Goal: Task Accomplishment & Management: Manage account settings

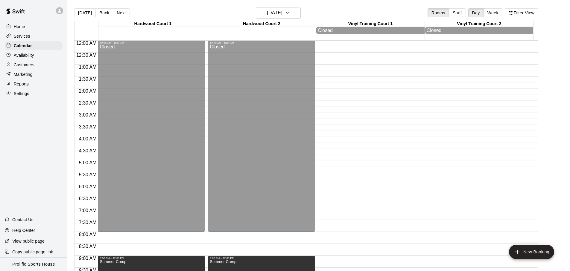
scroll to position [234, 0]
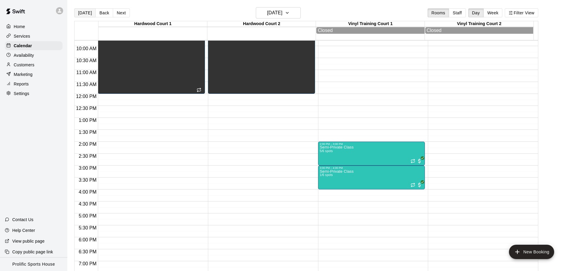
click at [80, 12] on button "[DATE]" at bounding box center [85, 12] width 22 height 9
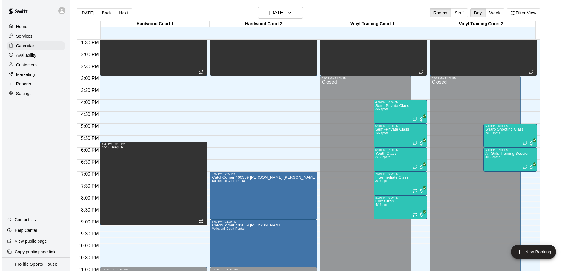
scroll to position [325, 0]
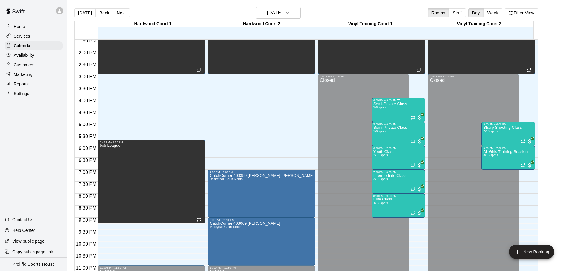
click at [397, 114] on div "Semi-Private Class 3/6 spots" at bounding box center [390, 237] width 34 height 271
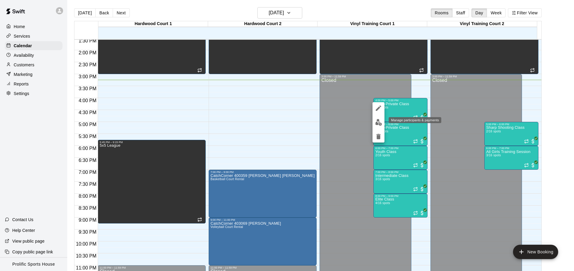
click at [381, 122] on img "edit" at bounding box center [378, 122] width 7 height 7
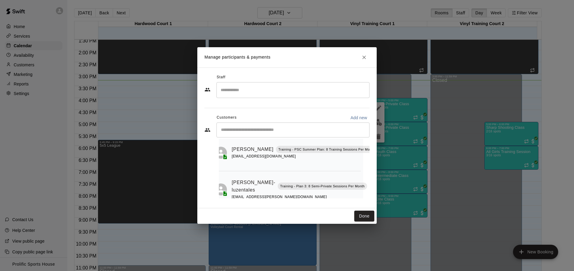
scroll to position [25, 6]
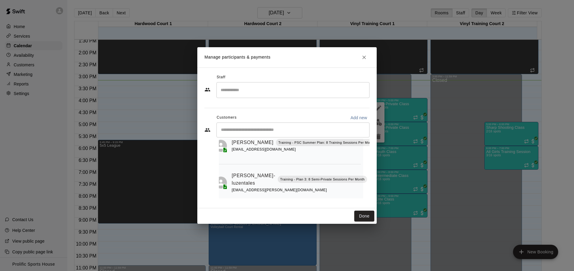
click at [371, 170] on icon "Mark attendance" at bounding box center [373, 172] width 4 height 4
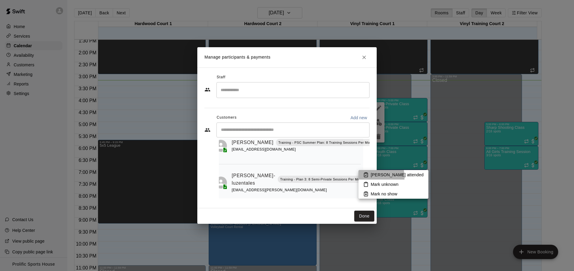
click at [367, 177] on icon at bounding box center [365, 174] width 5 height 5
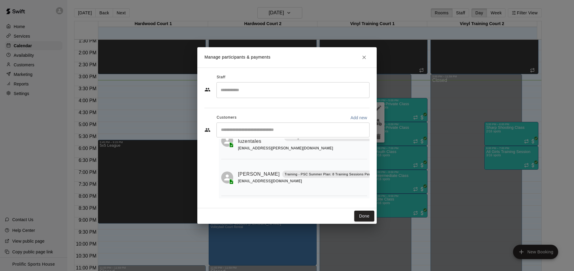
scroll to position [0, 0]
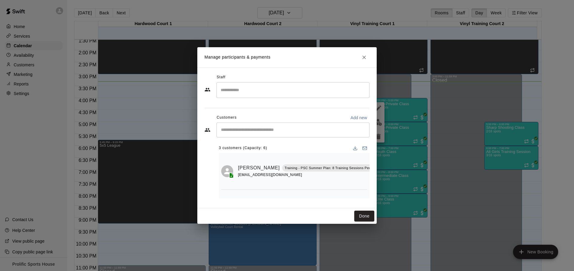
click at [366, 60] on icon "Close" at bounding box center [364, 57] width 6 height 6
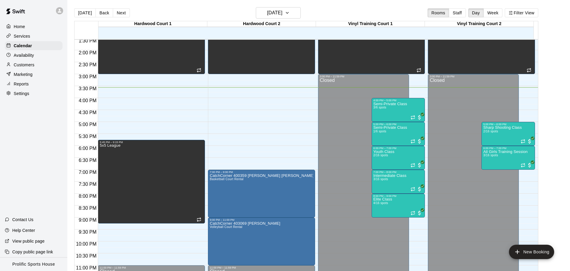
click at [25, 141] on div "Home Services Calendar Availability Customers Marketing Reports Settings Contac…" at bounding box center [33, 135] width 67 height 271
click at [403, 110] on div "Semi-Private Class 3/6 spots" at bounding box center [390, 237] width 34 height 271
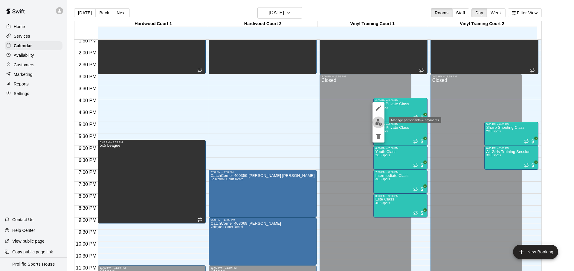
click at [377, 125] on img "edit" at bounding box center [378, 122] width 7 height 7
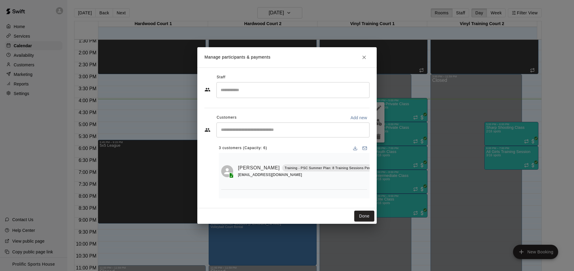
scroll to position [72, 0]
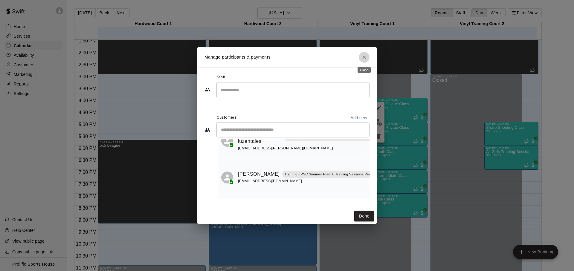
click at [364, 58] on icon "Close" at bounding box center [364, 57] width 6 height 6
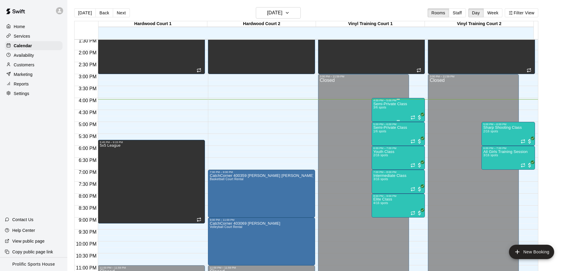
click at [382, 115] on div "Semi-Private Class 3/6 spots" at bounding box center [390, 237] width 34 height 271
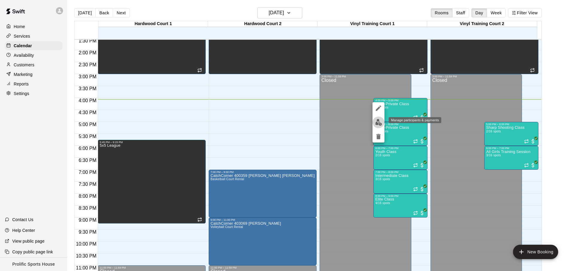
click at [383, 126] on button "edit" at bounding box center [379, 123] width 12 height 12
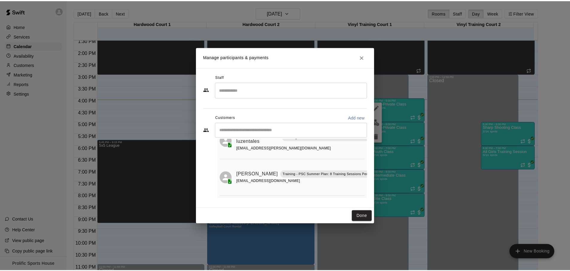
scroll to position [72, 6]
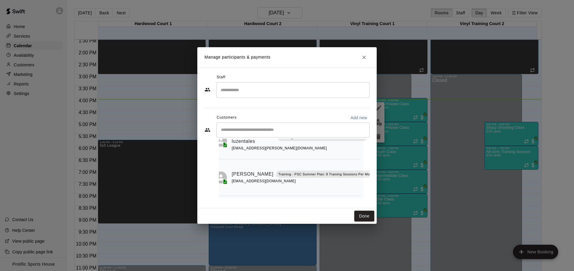
click at [377, 162] on button "Mark attendance" at bounding box center [382, 167] width 10 height 10
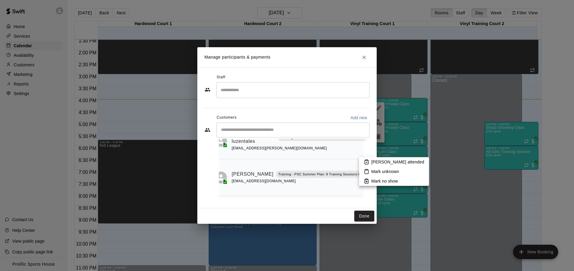
click at [363, 163] on li "[PERSON_NAME] attended" at bounding box center [394, 162] width 70 height 10
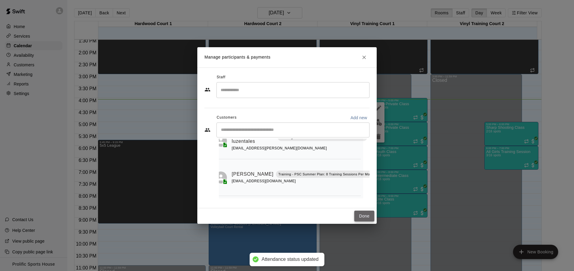
click at [365, 220] on button "Done" at bounding box center [364, 216] width 20 height 11
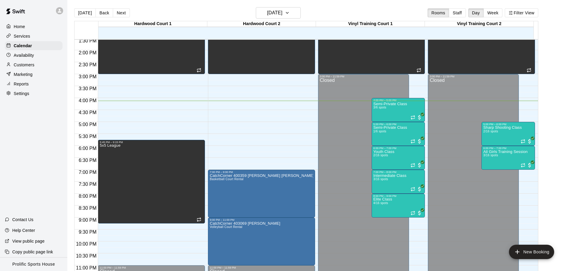
click at [181, 15] on div "[DATE] Back [DATE][DATE] Rooms Staff Day Week Filter View" at bounding box center [306, 14] width 464 height 14
click at [116, 9] on button "Next" at bounding box center [121, 12] width 17 height 9
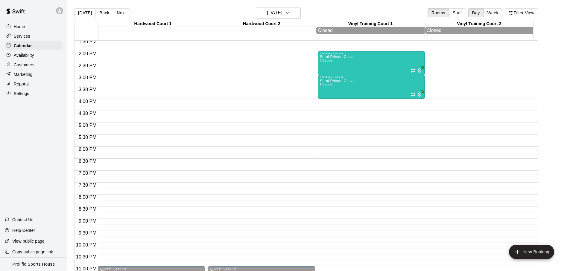
click at [40, 116] on div "Home Services Calendar Availability Customers Marketing Reports Settings Contac…" at bounding box center [33, 135] width 67 height 271
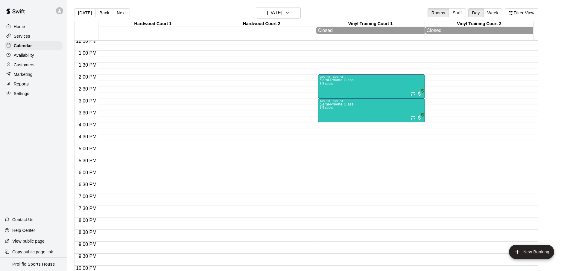
scroll to position [292, 0]
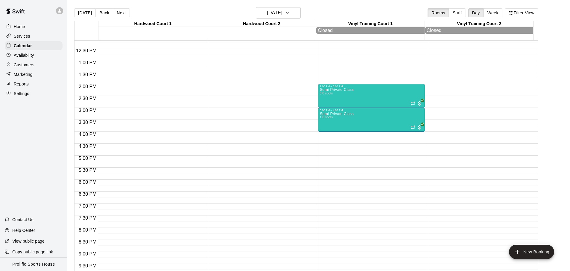
click at [395, 172] on div "2:00 PM – 3:00 PM Semi-Private Class 5/6 spots 3:00 PM – 4:00 PM Semi-Private C…" at bounding box center [371, 36] width 107 height 574
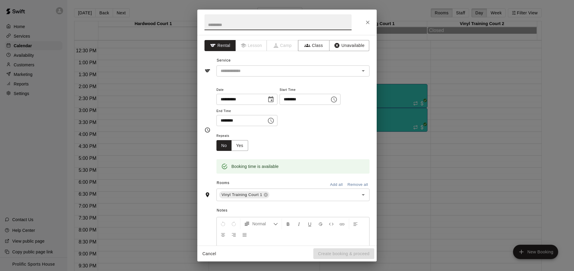
click at [370, 25] on icon "Close" at bounding box center [368, 22] width 6 height 6
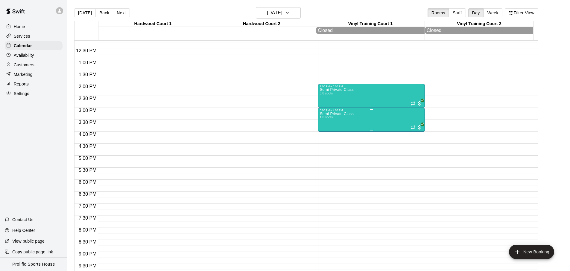
click at [380, 124] on div "Semi-Private Class 1/6 spots" at bounding box center [371, 247] width 103 height 271
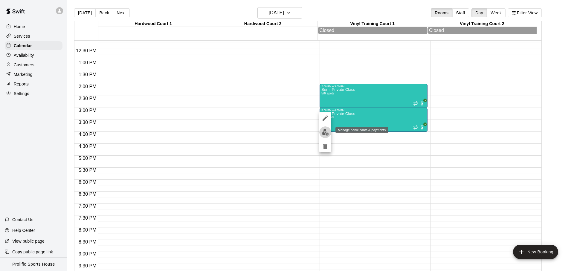
click at [327, 134] on img "edit" at bounding box center [325, 132] width 7 height 7
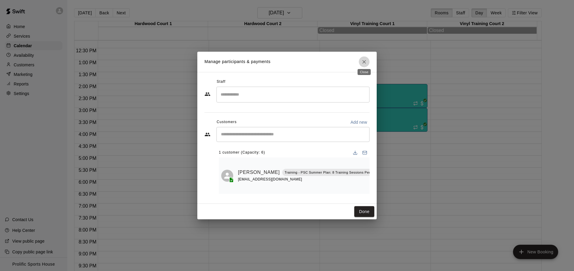
click at [368, 59] on button "Close" at bounding box center [364, 62] width 11 height 11
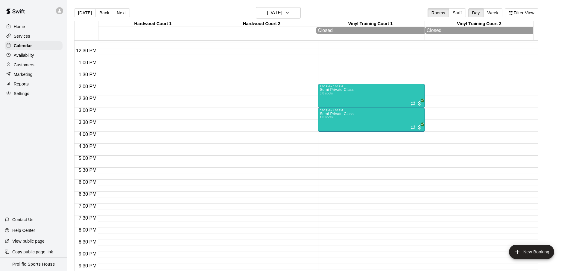
click at [59, 13] on div at bounding box center [59, 10] width 7 height 7
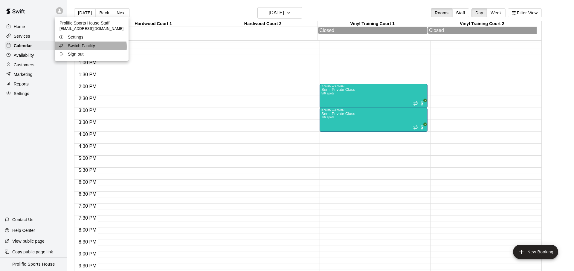
click at [90, 47] on p "Switch Facility" at bounding box center [81, 46] width 27 height 6
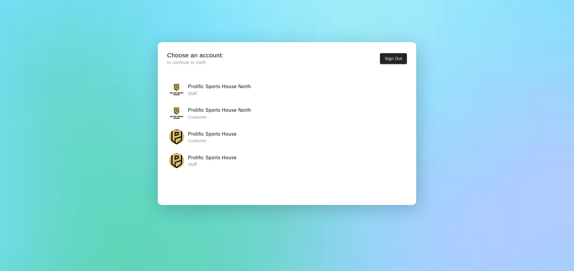
click at [72, 106] on div "Choose an account: to continue to Swift Sign Out Prolific Sports House North St…" at bounding box center [287, 135] width 574 height 271
click at [254, 163] on div "Prolific Sports House Staff" at bounding box center [287, 160] width 236 height 15
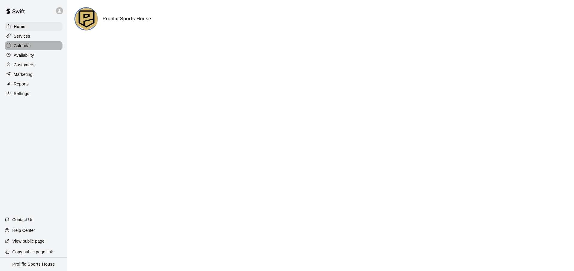
click at [40, 45] on div "Calendar" at bounding box center [34, 45] width 58 height 9
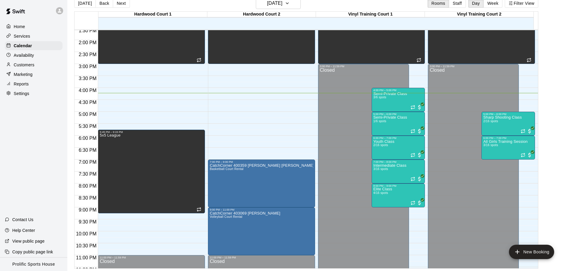
scroll to position [319, 0]
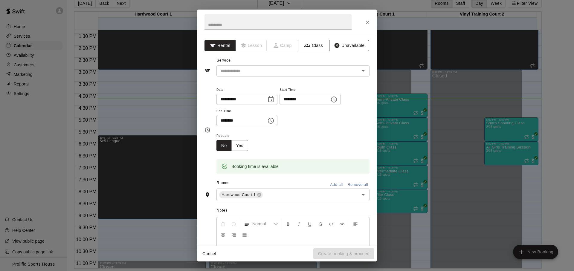
click at [334, 48] on icon "button" at bounding box center [337, 45] width 6 height 6
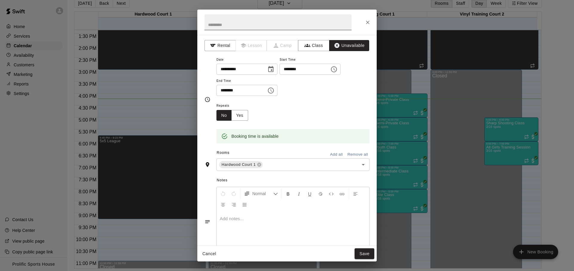
click at [295, 26] on input "text" at bounding box center [278, 22] width 147 height 16
type input "******"
click at [294, 71] on input "********" at bounding box center [303, 69] width 46 height 11
click at [295, 71] on input "********" at bounding box center [303, 69] width 46 height 11
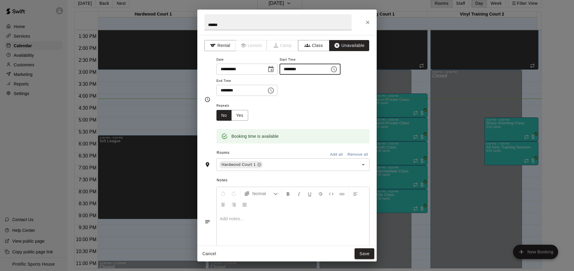
click at [295, 71] on input "********" at bounding box center [303, 69] width 46 height 11
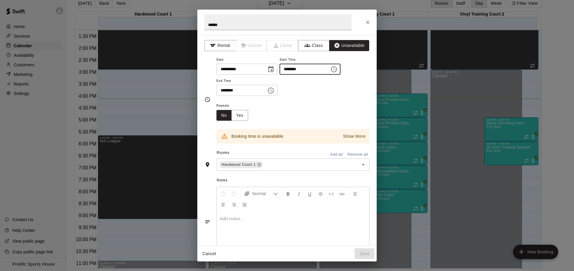
type input "********"
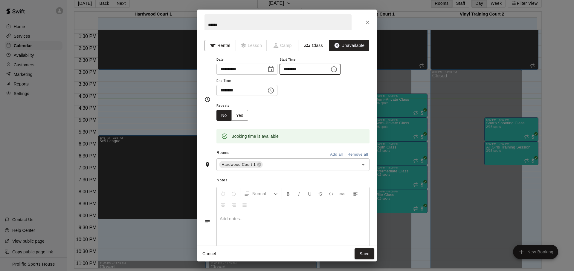
click at [224, 93] on input "********" at bounding box center [240, 90] width 46 height 11
type input "********"
click at [368, 252] on button "Save" at bounding box center [365, 254] width 20 height 11
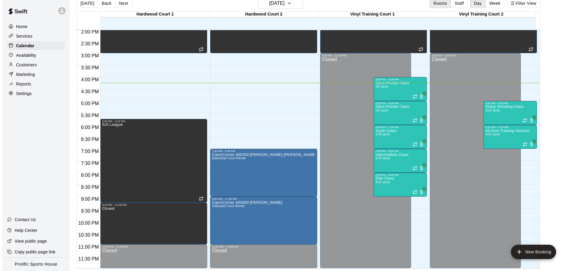
scroll to position [322, 0]
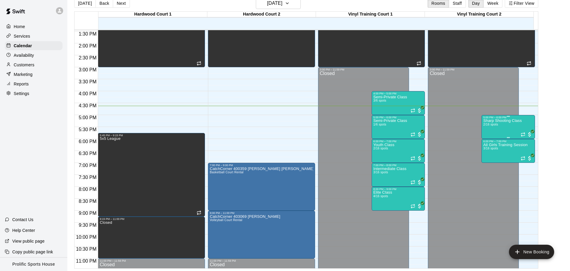
click at [513, 127] on div "Sharp Shooting Class 2/16 spots" at bounding box center [502, 254] width 39 height 271
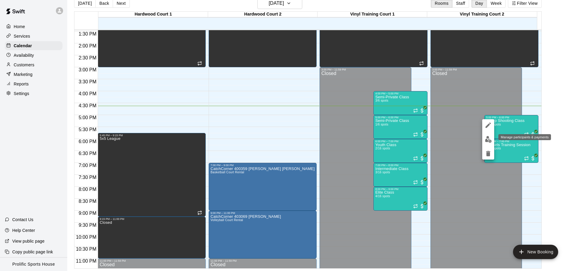
click at [488, 140] on img "edit" at bounding box center [488, 139] width 7 height 7
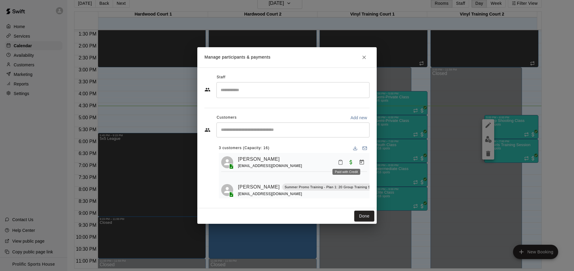
click at [339, 163] on icon "Mark attendance" at bounding box center [340, 162] width 5 height 5
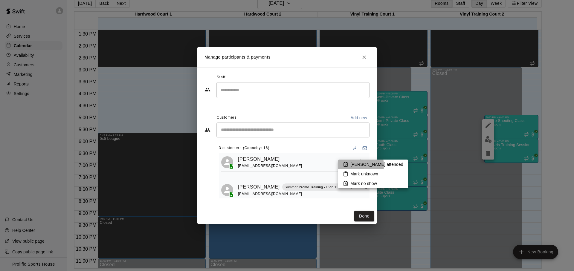
click at [348, 166] on li "[PERSON_NAME] attended" at bounding box center [373, 165] width 70 height 10
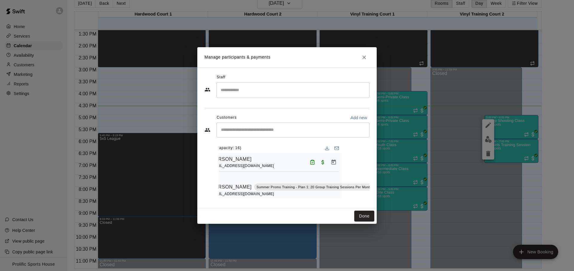
scroll to position [0, 10]
click at [366, 217] on button "Done" at bounding box center [364, 216] width 20 height 11
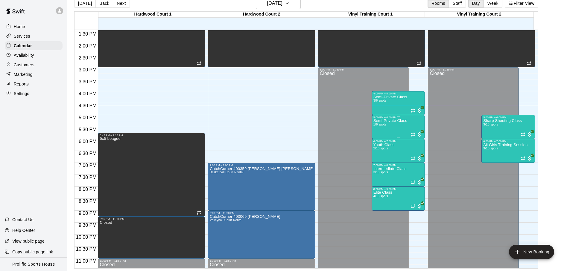
click at [395, 129] on div "Semi-Private Class 1/6 spots" at bounding box center [390, 254] width 34 height 271
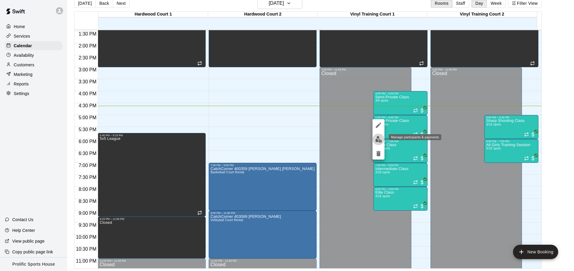
click at [380, 141] on img "edit" at bounding box center [378, 139] width 7 height 7
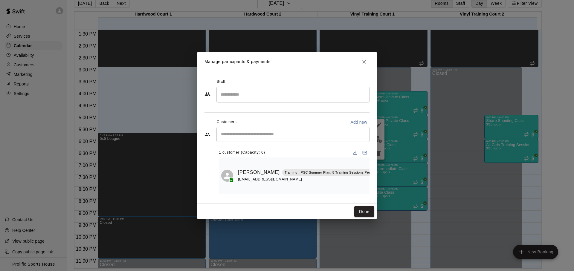
click at [383, 166] on button "Mark attendance" at bounding box center [388, 165] width 10 height 10
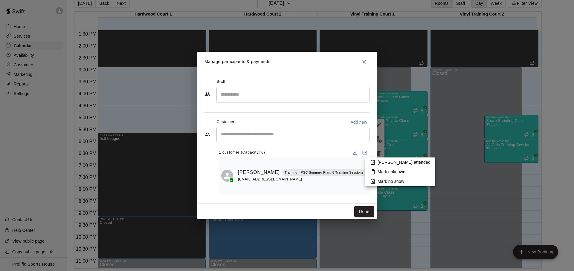
click at [380, 163] on p "[PERSON_NAME] attended" at bounding box center [404, 162] width 53 height 6
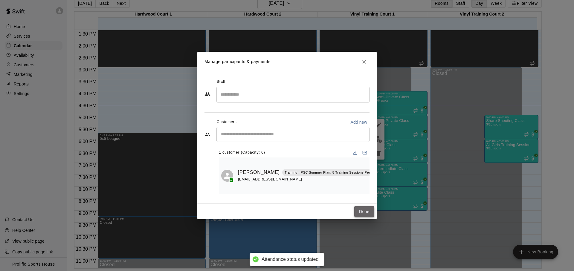
click at [366, 209] on button "Done" at bounding box center [364, 211] width 20 height 11
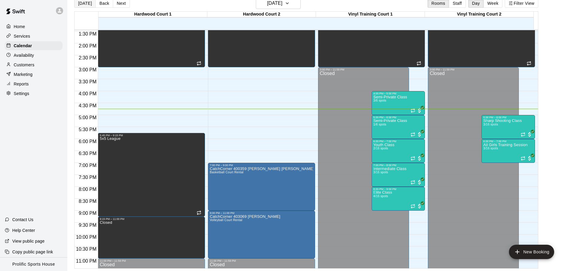
click at [84, 6] on button "[DATE]" at bounding box center [85, 3] width 22 height 9
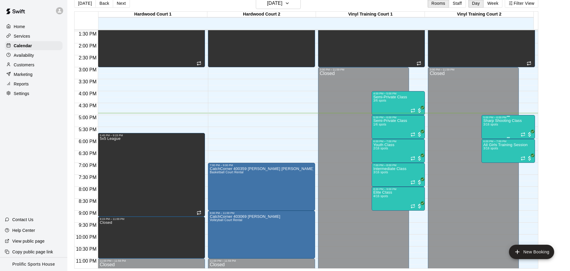
click at [512, 129] on div "Sharp Shooting Class 3/16 spots" at bounding box center [502, 254] width 39 height 271
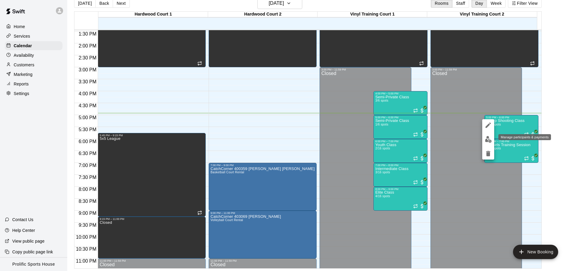
click at [493, 139] on button "edit" at bounding box center [488, 140] width 12 height 12
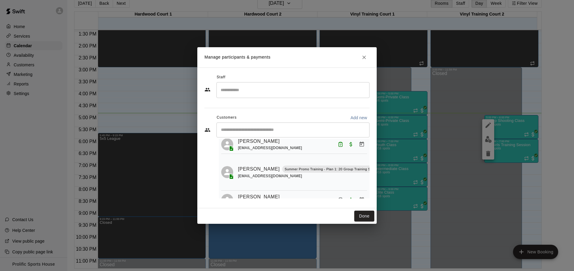
scroll to position [37, 0]
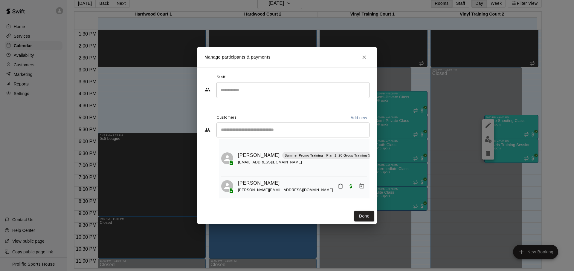
click at [338, 184] on icon "Mark attendance" at bounding box center [340, 186] width 5 height 5
click at [350, 185] on li "[PERSON_NAME] attended" at bounding box center [373, 184] width 70 height 10
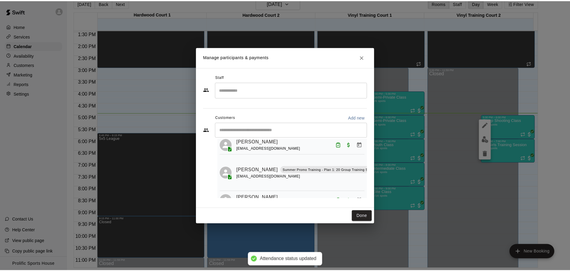
scroll to position [17, 28]
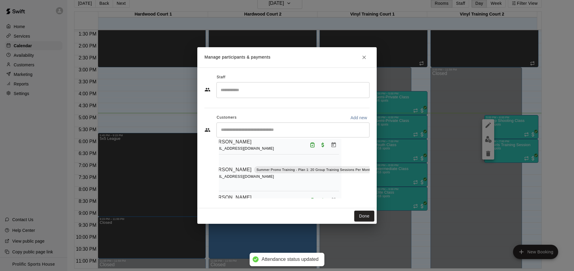
click at [377, 164] on icon "Mark attendance" at bounding box center [379, 161] width 5 height 5
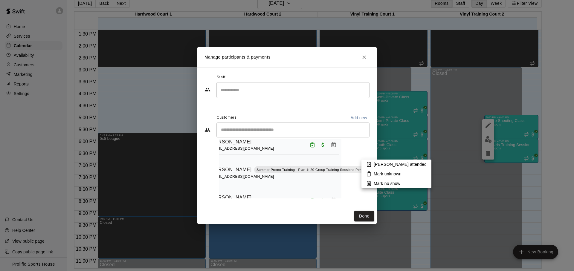
click at [366, 164] on li "[PERSON_NAME] attended" at bounding box center [397, 165] width 70 height 10
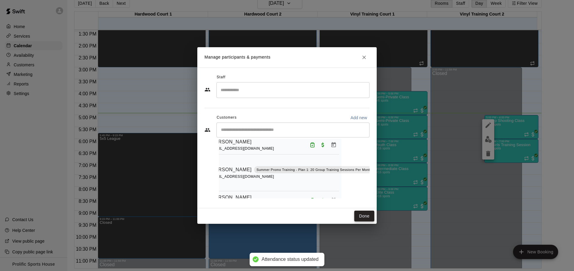
click at [362, 216] on button "Done" at bounding box center [364, 216] width 20 height 11
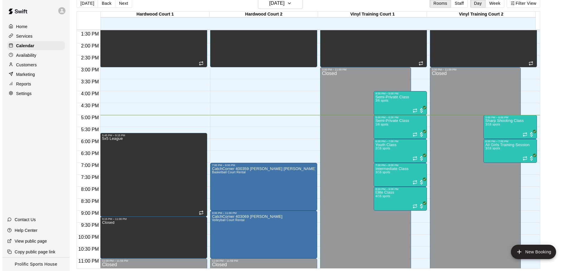
scroll to position [323, 0]
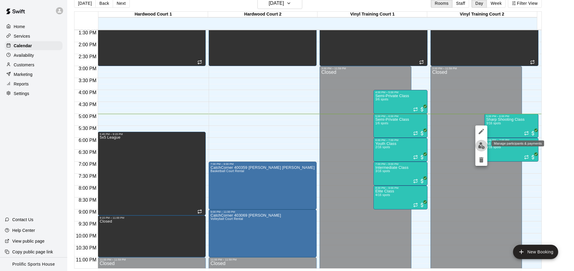
click at [485, 145] on button "edit" at bounding box center [482, 146] width 12 height 12
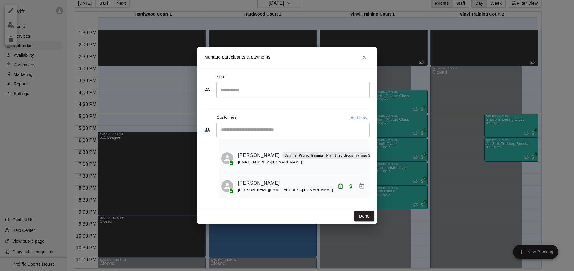
scroll to position [37, 0]
click at [461, 166] on div "Manage participants & payments Staff ​ Customers Add new ​ 3 customers (Capacit…" at bounding box center [287, 135] width 574 height 271
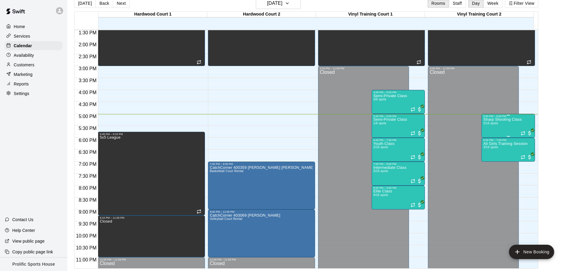
click at [488, 128] on div "Sharp Shooting Class 3/16 spots" at bounding box center [502, 253] width 39 height 271
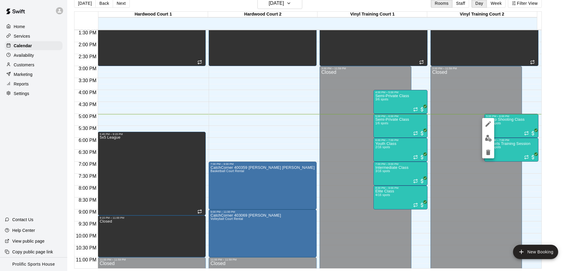
click at [483, 137] on button "edit" at bounding box center [488, 139] width 12 height 12
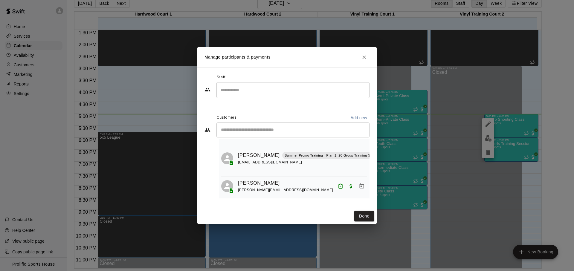
click at [450, 140] on div "Manage participants & payments Staff ​ Customers Add new ​ 3 customers (Capacit…" at bounding box center [287, 135] width 574 height 271
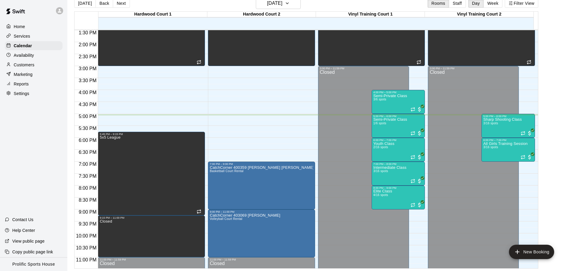
click at [221, 7] on div "[DATE] Back [DATE][DATE] Rooms Staff Day Week Filter View" at bounding box center [306, 5] width 464 height 14
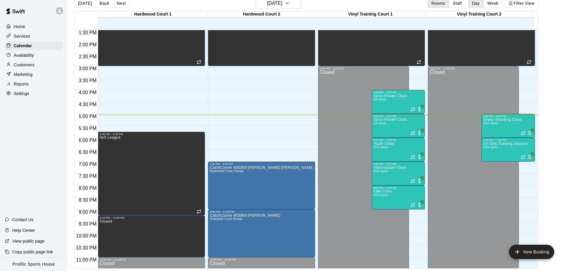
click at [346, 7] on div "[DATE] Back [DATE][DATE] Rooms Staff Day Week Filter View" at bounding box center [306, 5] width 464 height 14
click at [158, 10] on div "[DATE] Back [DATE][DATE] Rooms Staff Day Week Filter View" at bounding box center [306, 5] width 464 height 14
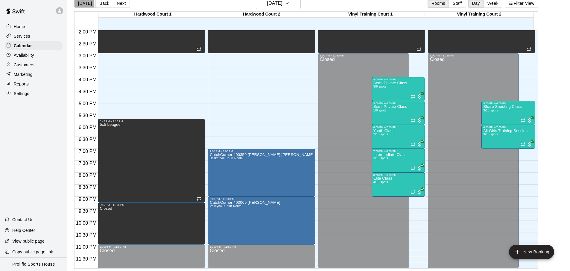
click at [80, 3] on button "[DATE]" at bounding box center [85, 3] width 22 height 9
click at [119, 5] on button "Next" at bounding box center [121, 3] width 17 height 9
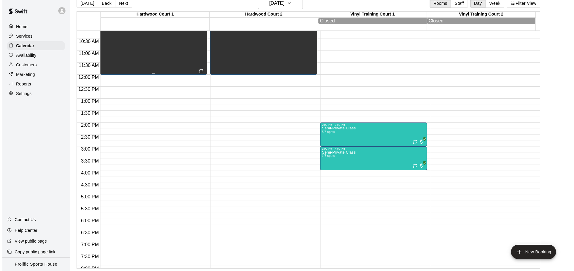
scroll to position [167, 0]
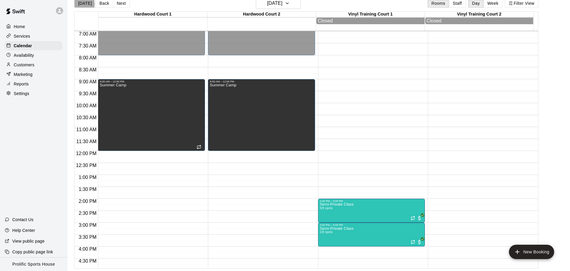
click at [78, 4] on button "[DATE]" at bounding box center [85, 3] width 22 height 9
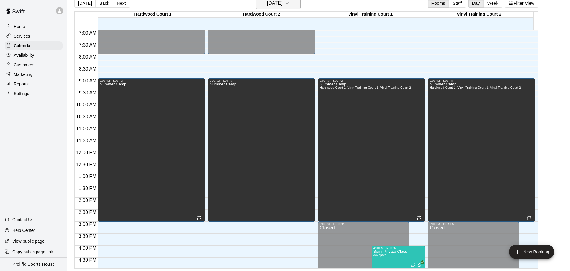
click at [282, 4] on h6 "[DATE]" at bounding box center [274, 3] width 15 height 8
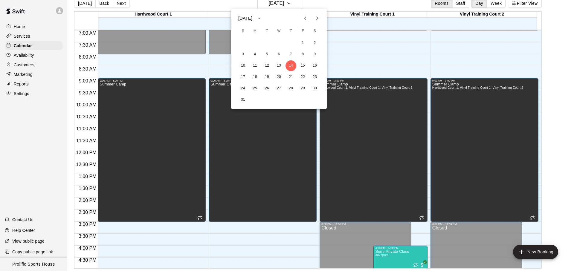
click at [314, 21] on icon "Next month" at bounding box center [317, 18] width 7 height 7
click at [316, 45] on button "6" at bounding box center [315, 43] width 11 height 11
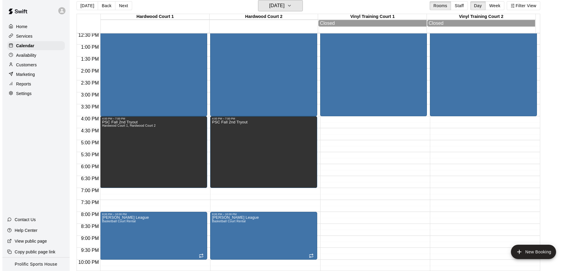
scroll to position [305, 0]
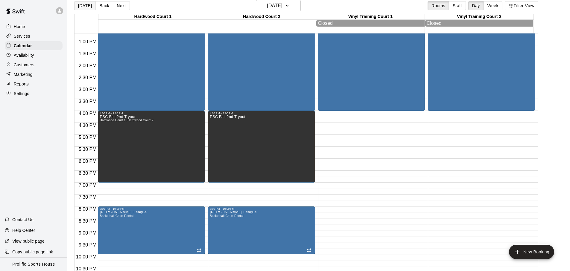
click at [83, 5] on button "[DATE]" at bounding box center [85, 5] width 22 height 9
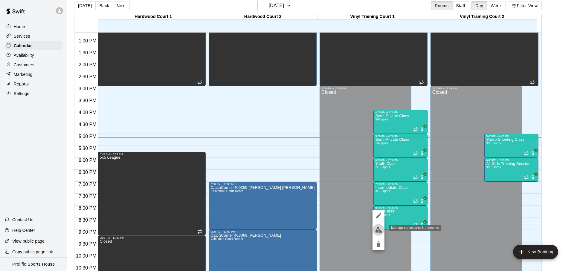
click at [379, 231] on img "edit" at bounding box center [378, 230] width 7 height 7
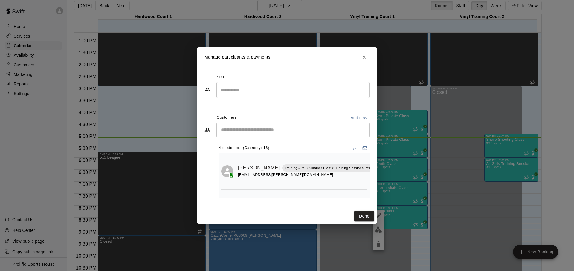
click at [276, 132] on input "Start typing to search customers..." at bounding box center [293, 130] width 148 height 6
type input "******"
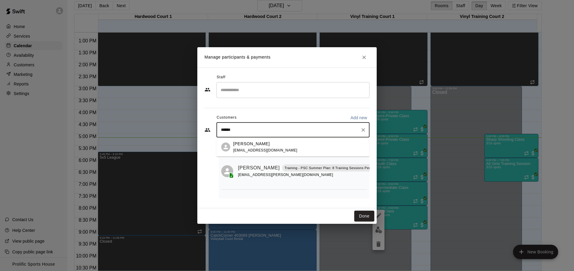
click at [309, 148] on div "[PERSON_NAME] [PERSON_NAME][EMAIL_ADDRESS][DOMAIN_NAME]" at bounding box center [299, 147] width 132 height 13
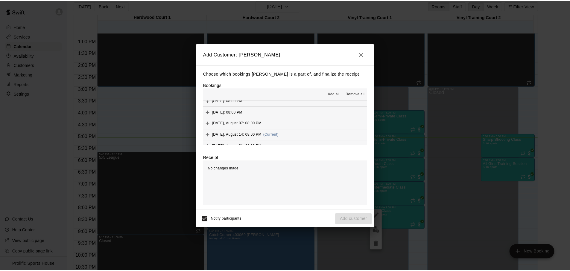
scroll to position [133, 0]
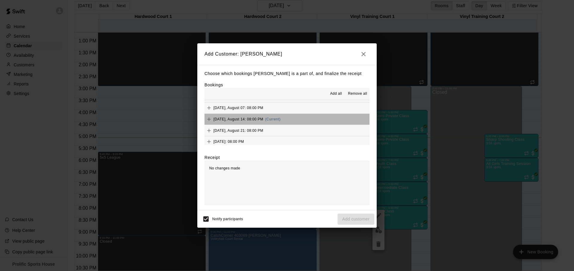
click at [292, 120] on button "[DATE], August 14: 08:00 PM (Current)" at bounding box center [287, 119] width 165 height 11
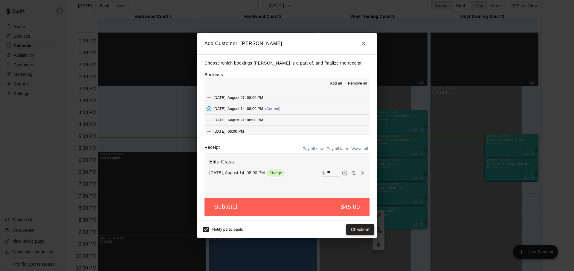
click at [362, 231] on button "Checkout" at bounding box center [360, 229] width 28 height 11
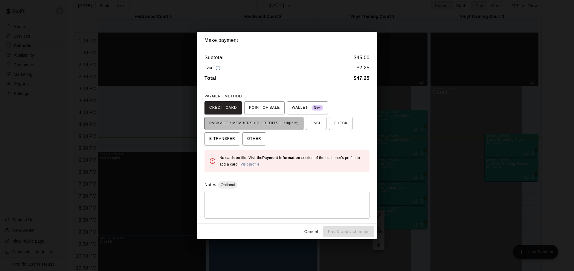
click at [274, 125] on span "PACKAGE / MEMBERSHIP CREDITS (1 eligible)" at bounding box center [253, 124] width 89 height 10
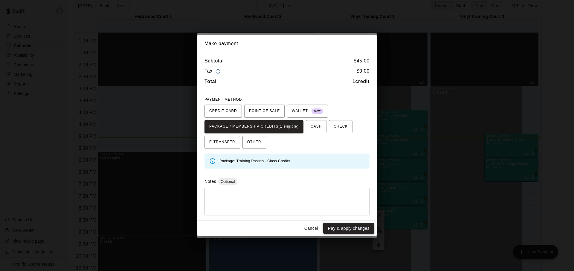
click at [340, 224] on button "Pay & apply changes" at bounding box center [348, 228] width 51 height 11
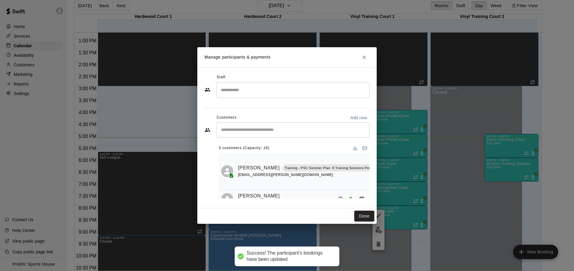
click at [156, 126] on div "Manage participants & payments Staff ​ Customers Add new ​ 5 customers (Capacit…" at bounding box center [287, 135] width 574 height 271
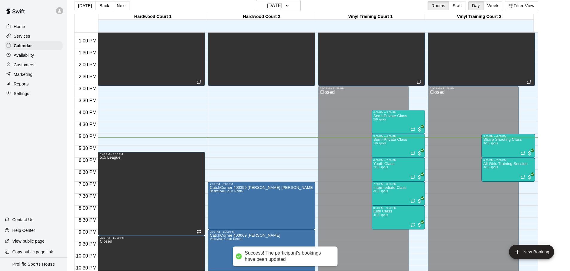
click at [32, 38] on div "Services" at bounding box center [34, 36] width 58 height 9
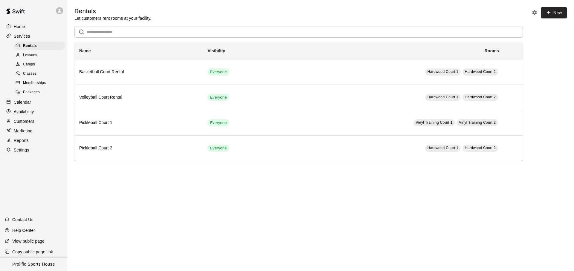
click at [31, 120] on p "Customers" at bounding box center [24, 121] width 21 height 6
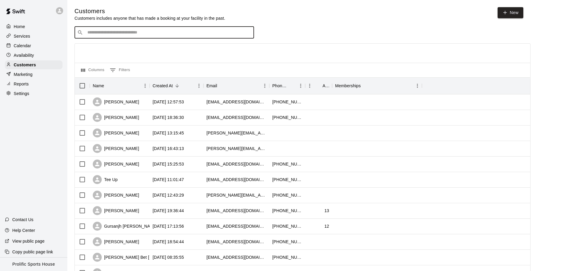
click at [147, 32] on input "Search customers by name or email" at bounding box center [169, 33] width 166 height 6
type input "******"
click at [110, 50] on span "[EMAIL_ADDRESS][DOMAIN_NAME]" at bounding box center [123, 51] width 64 height 4
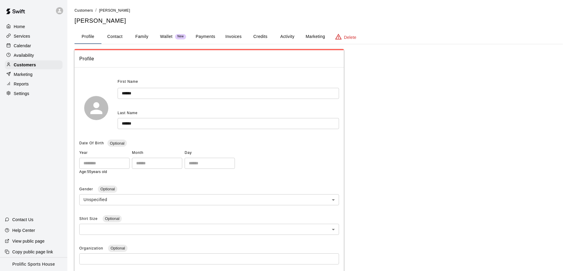
click at [131, 36] on button "Family" at bounding box center [141, 37] width 27 height 14
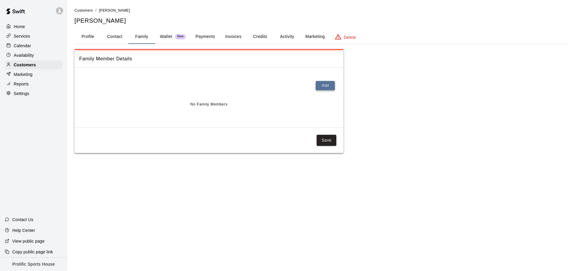
click at [330, 89] on button "Add" at bounding box center [325, 85] width 19 height 9
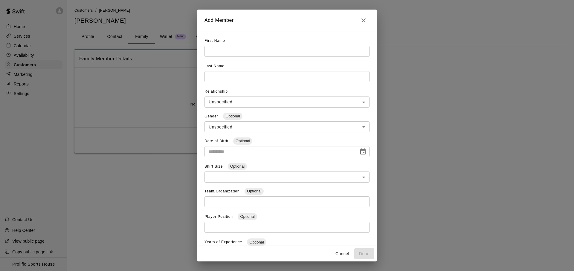
click at [253, 51] on input "text" at bounding box center [287, 51] width 165 height 11
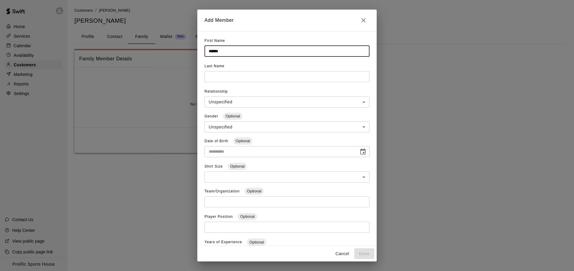
type input "******"
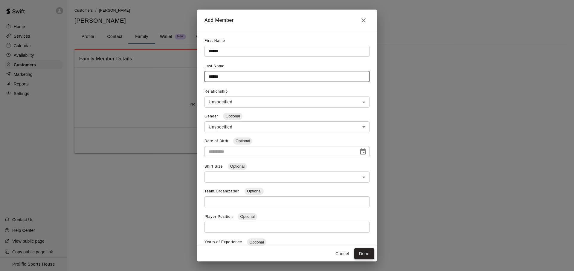
type input "******"
click at [373, 252] on button "Done" at bounding box center [364, 254] width 20 height 11
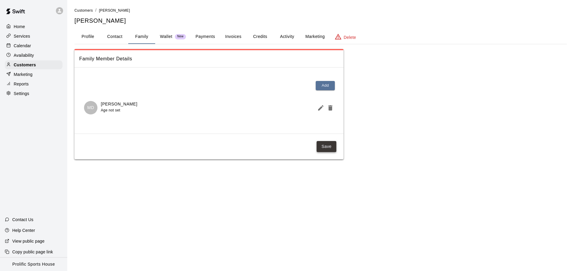
click at [323, 145] on button "Save" at bounding box center [327, 146] width 20 height 11
click at [258, 36] on button "Credits" at bounding box center [260, 37] width 27 height 14
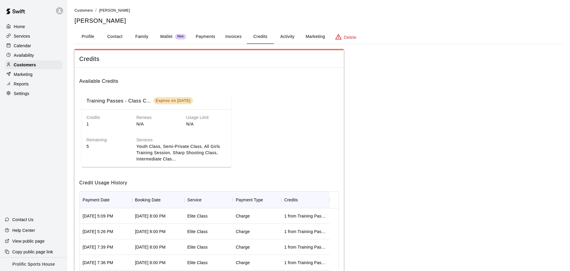
click at [172, 57] on span "Credits" at bounding box center [209, 59] width 260 height 8
click at [33, 43] on div "Calendar" at bounding box center [34, 45] width 58 height 9
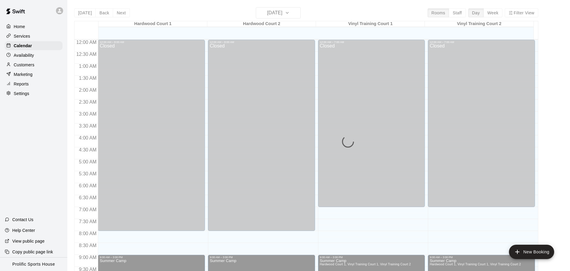
click at [35, 38] on div "Services" at bounding box center [34, 36] width 58 height 9
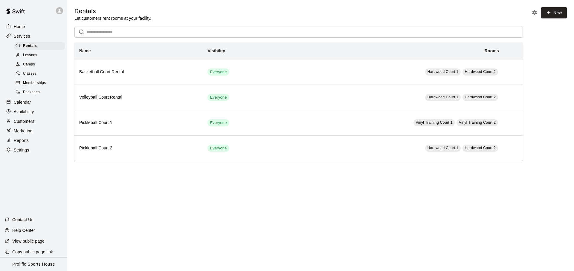
click at [31, 102] on p "Calendar" at bounding box center [22, 102] width 17 height 6
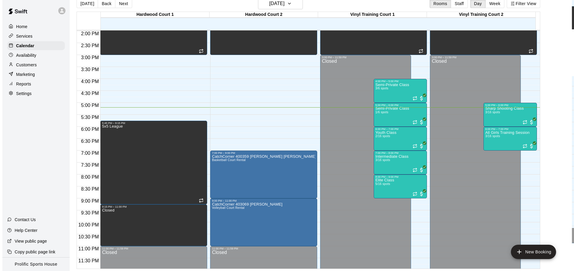
scroll to position [10, 0]
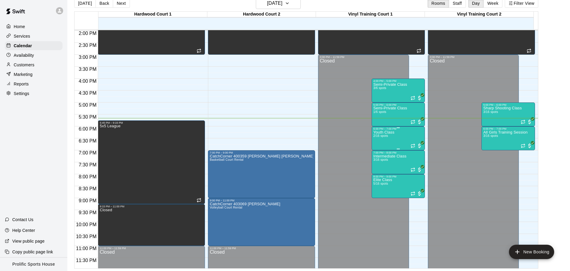
click at [389, 138] on div "Youth Class 2/16 spots" at bounding box center [383, 265] width 21 height 271
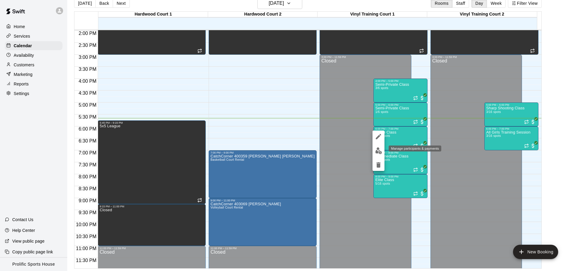
click at [378, 150] on img "edit" at bounding box center [378, 150] width 7 height 7
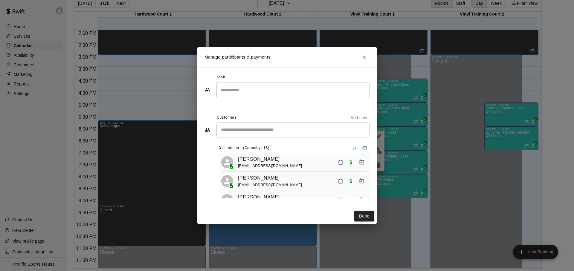
scroll to position [15, 0]
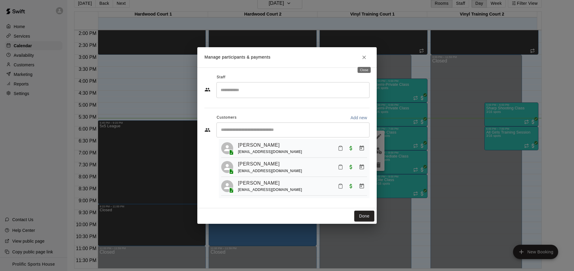
click at [363, 58] on icon "Close" at bounding box center [364, 57] width 6 height 6
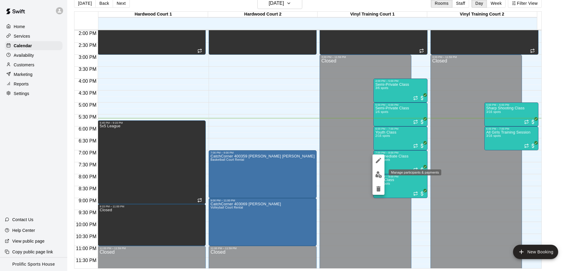
click at [378, 176] on img "edit" at bounding box center [378, 174] width 7 height 7
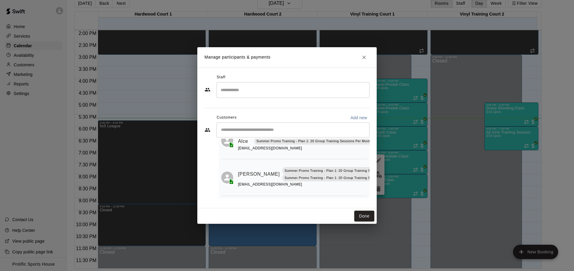
scroll to position [72, 0]
click at [366, 57] on icon "Close" at bounding box center [364, 57] width 6 height 6
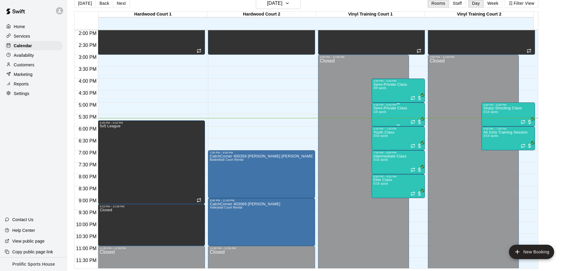
click at [403, 115] on div "Semi-Private Class 1/6 spots" at bounding box center [390, 241] width 34 height 271
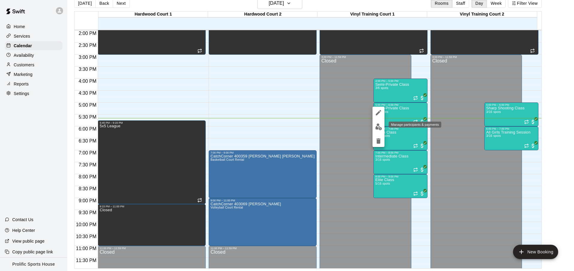
click at [379, 126] on img "edit" at bounding box center [378, 127] width 7 height 7
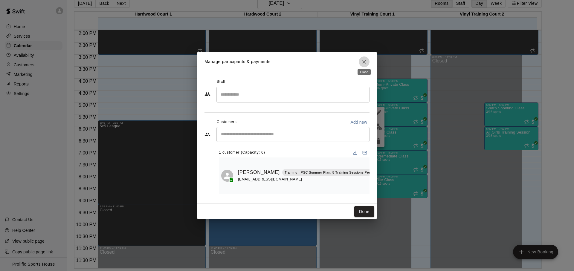
click at [363, 62] on icon "Close" at bounding box center [364, 62] width 6 height 6
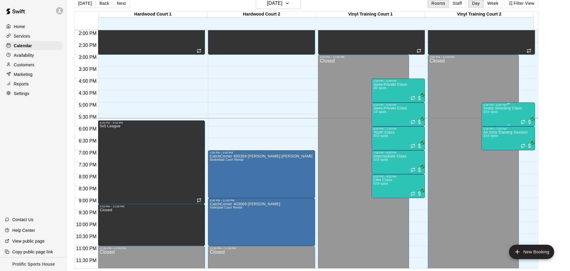
click at [501, 114] on div "Sharp Shooting Class 3/16 spots" at bounding box center [502, 241] width 39 height 271
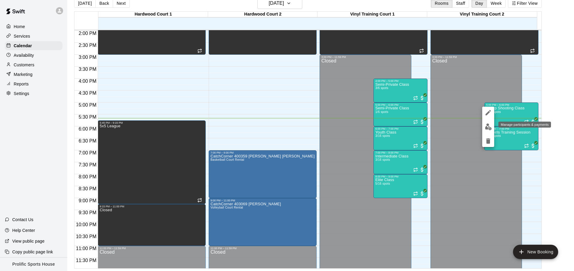
click at [487, 129] on img "edit" at bounding box center [488, 127] width 7 height 7
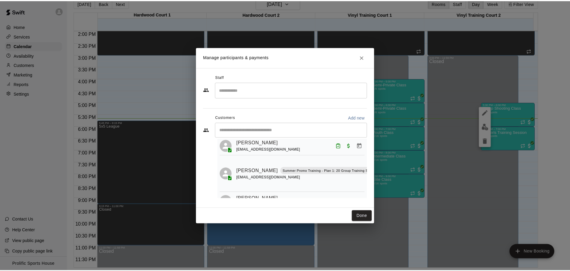
scroll to position [37, 0]
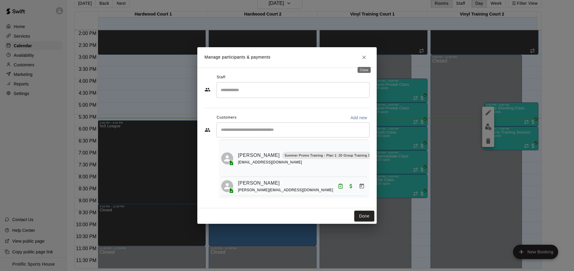
click at [363, 58] on icon "Close" at bounding box center [364, 57] width 6 height 6
